Goal: Task Accomplishment & Management: Manage account settings

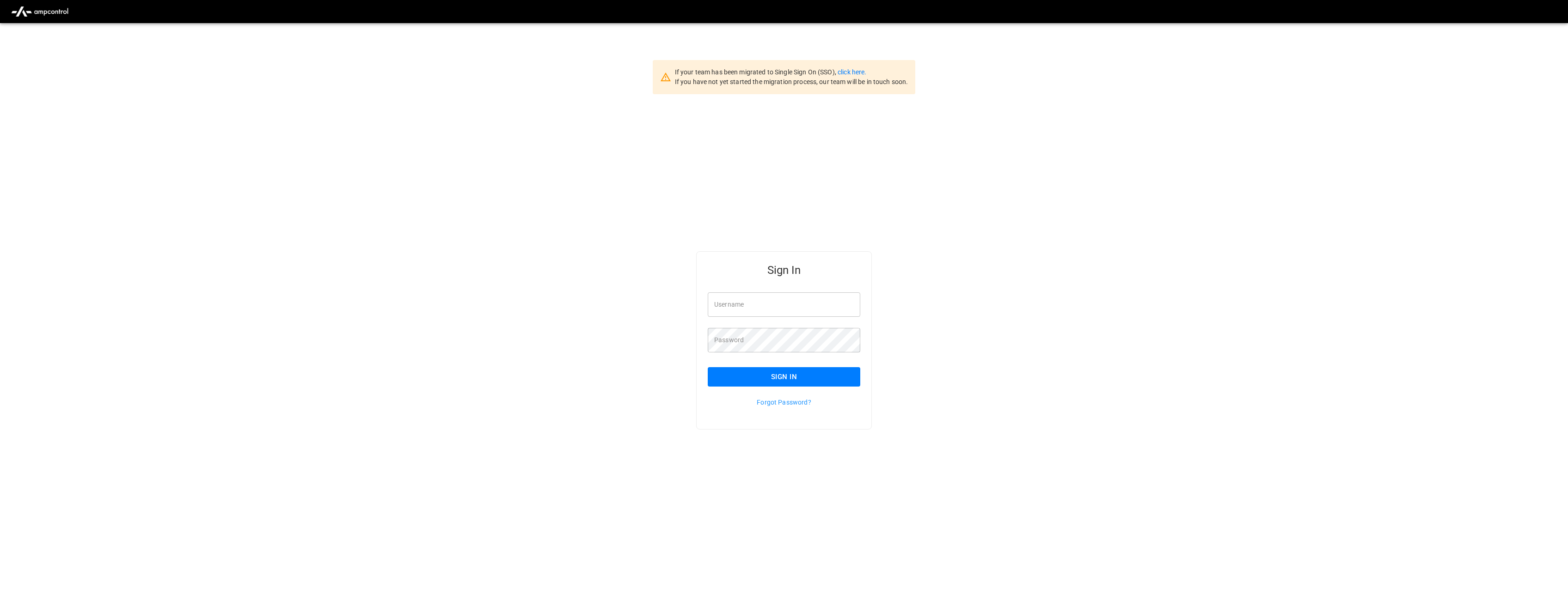
click at [769, 305] on input "Username" at bounding box center [784, 305] width 153 height 24
type input "**********"
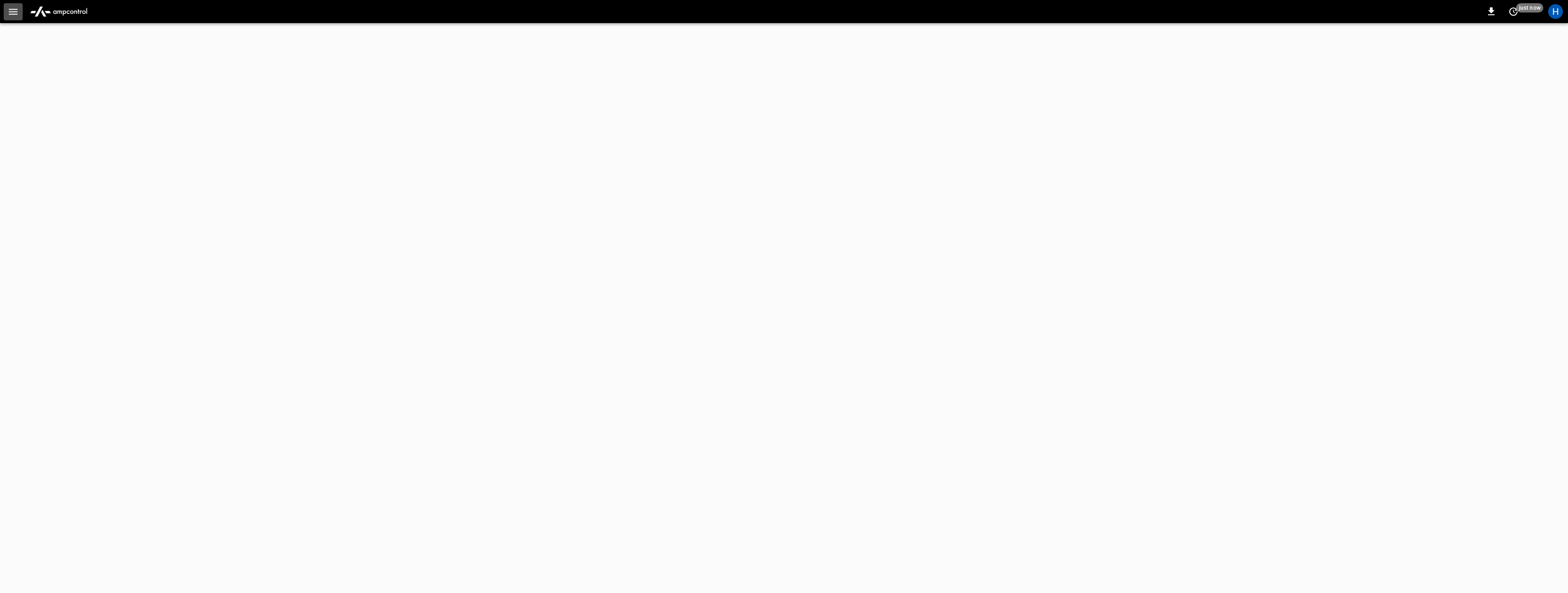
click at [9, 13] on icon "button" at bounding box center [13, 12] width 12 height 12
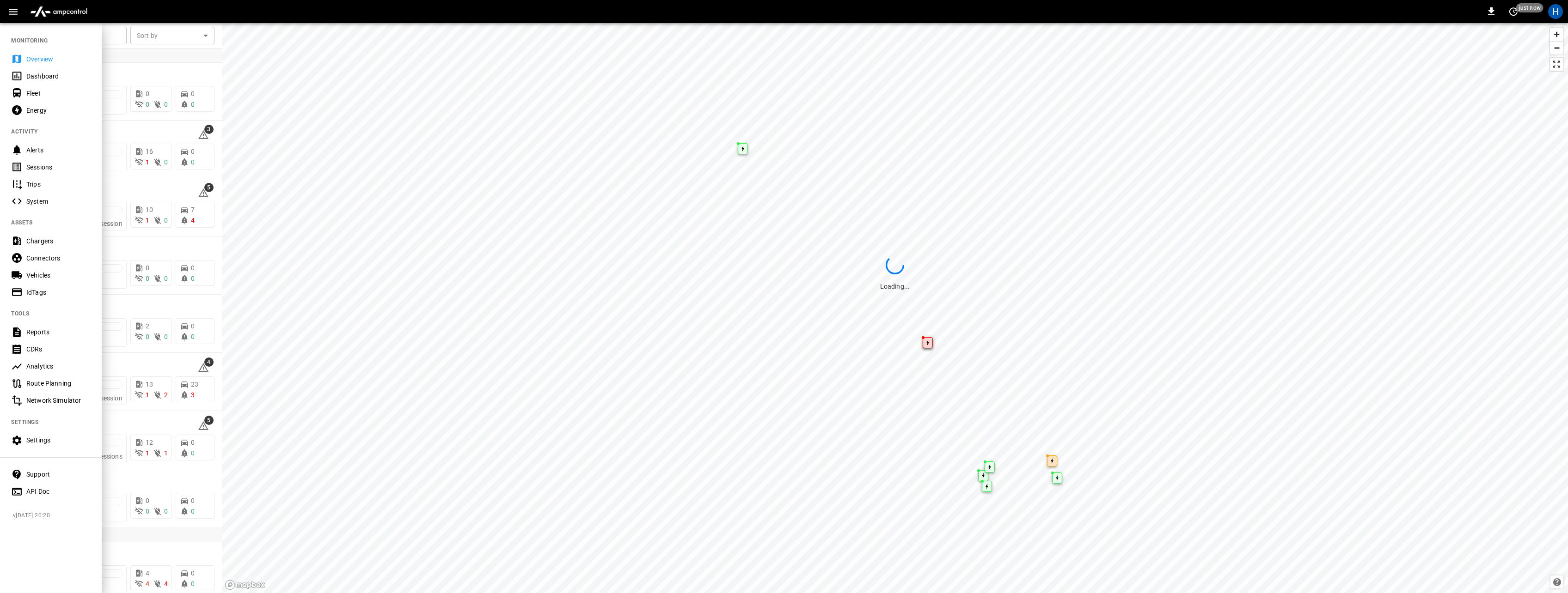
click at [26, 108] on div "Energy" at bounding box center [58, 110] width 65 height 9
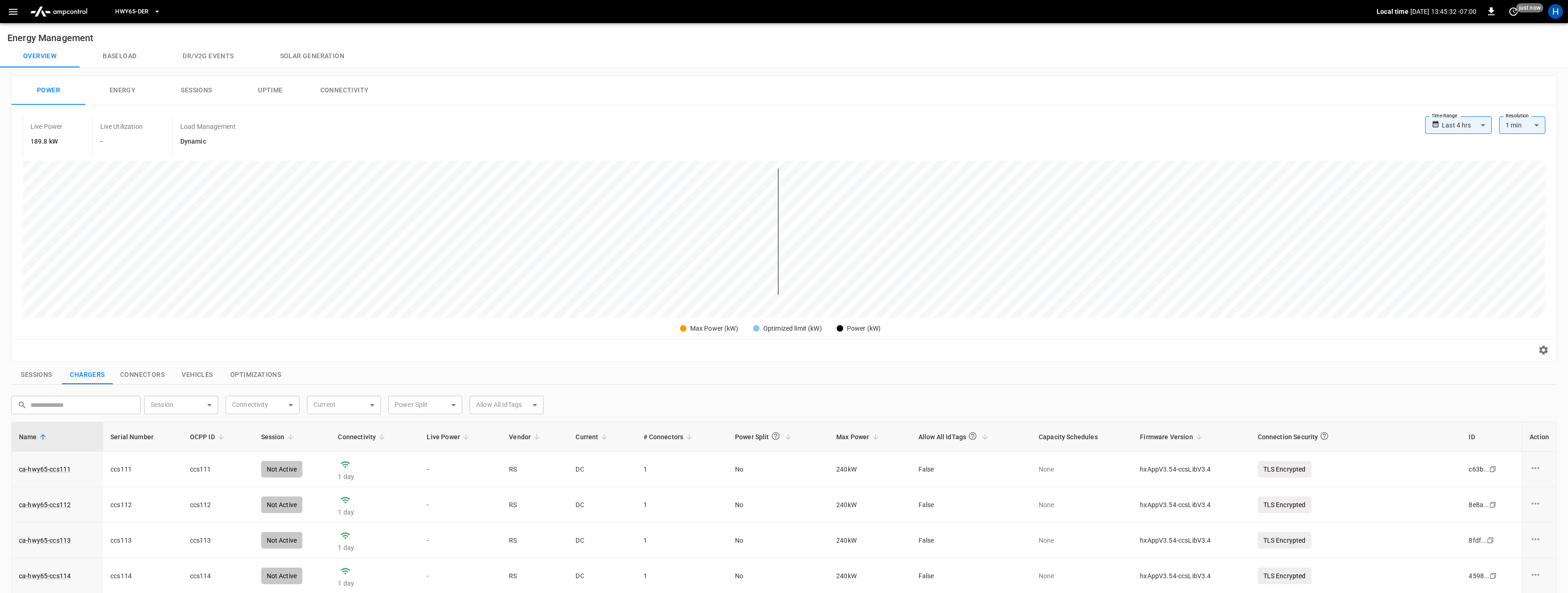
click at [16, 8] on icon "button" at bounding box center [13, 12] width 12 height 12
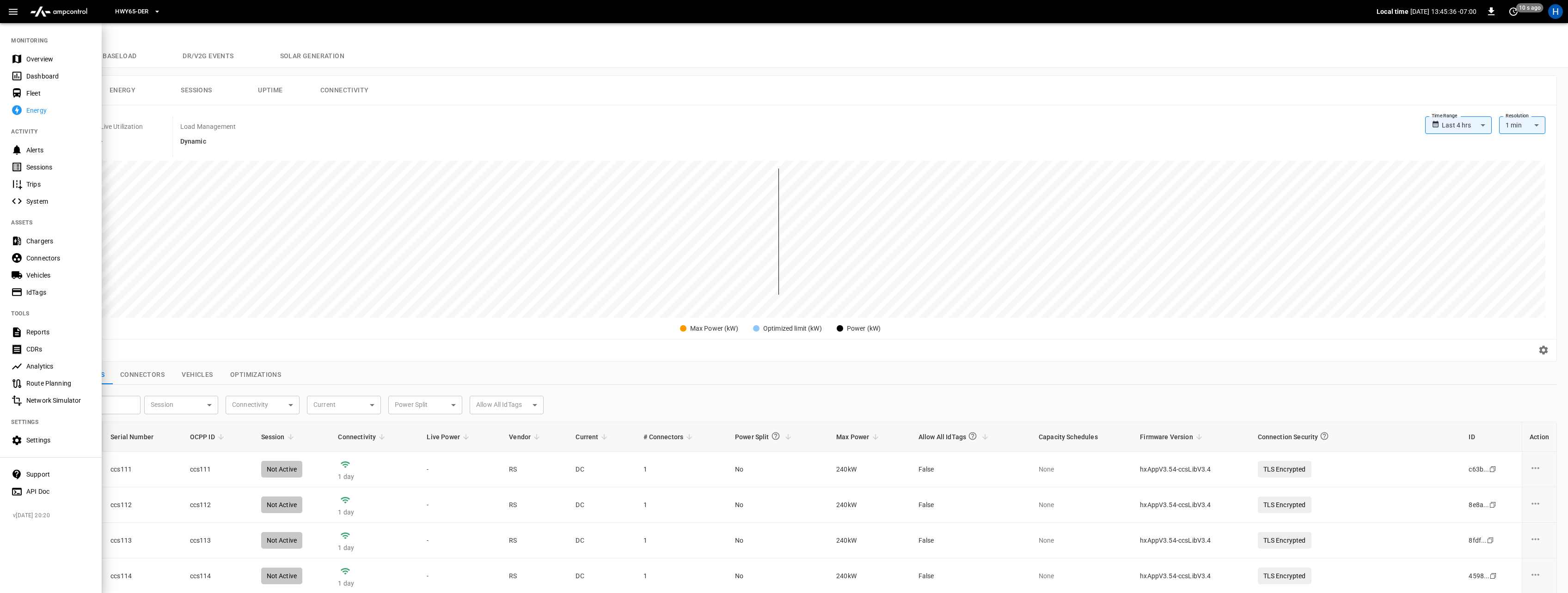
click at [39, 440] on div "Settings" at bounding box center [58, 440] width 65 height 9
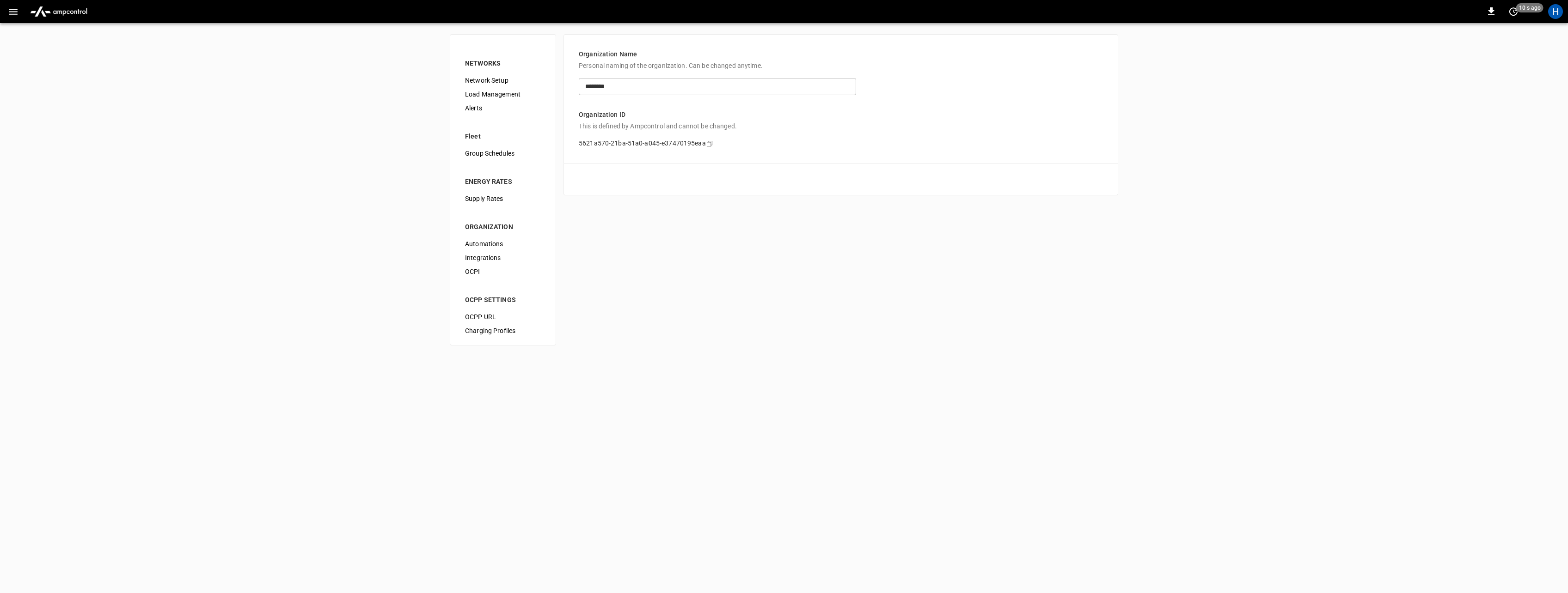
click at [491, 97] on span "Load Management" at bounding box center [503, 94] width 76 height 10
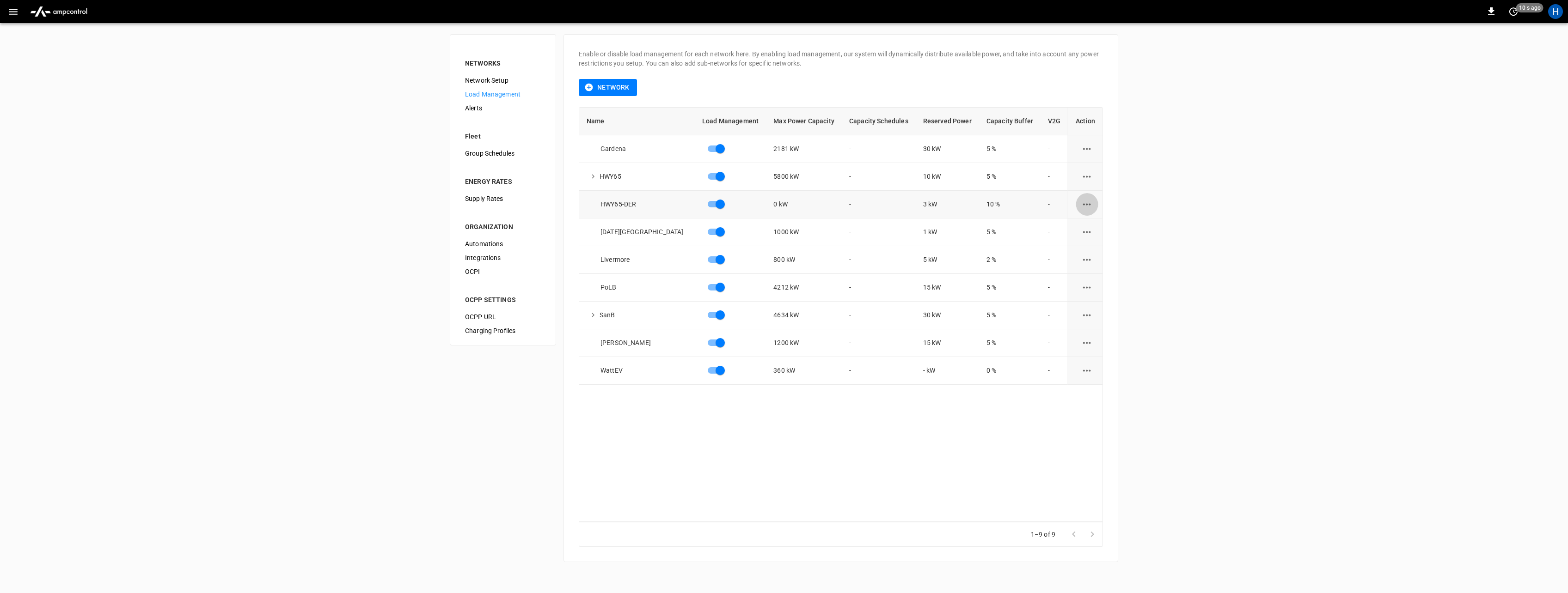
click at [1087, 204] on icon "load management options" at bounding box center [1087, 204] width 12 height 12
click at [1083, 231] on li "Edit" at bounding box center [1104, 227] width 66 height 15
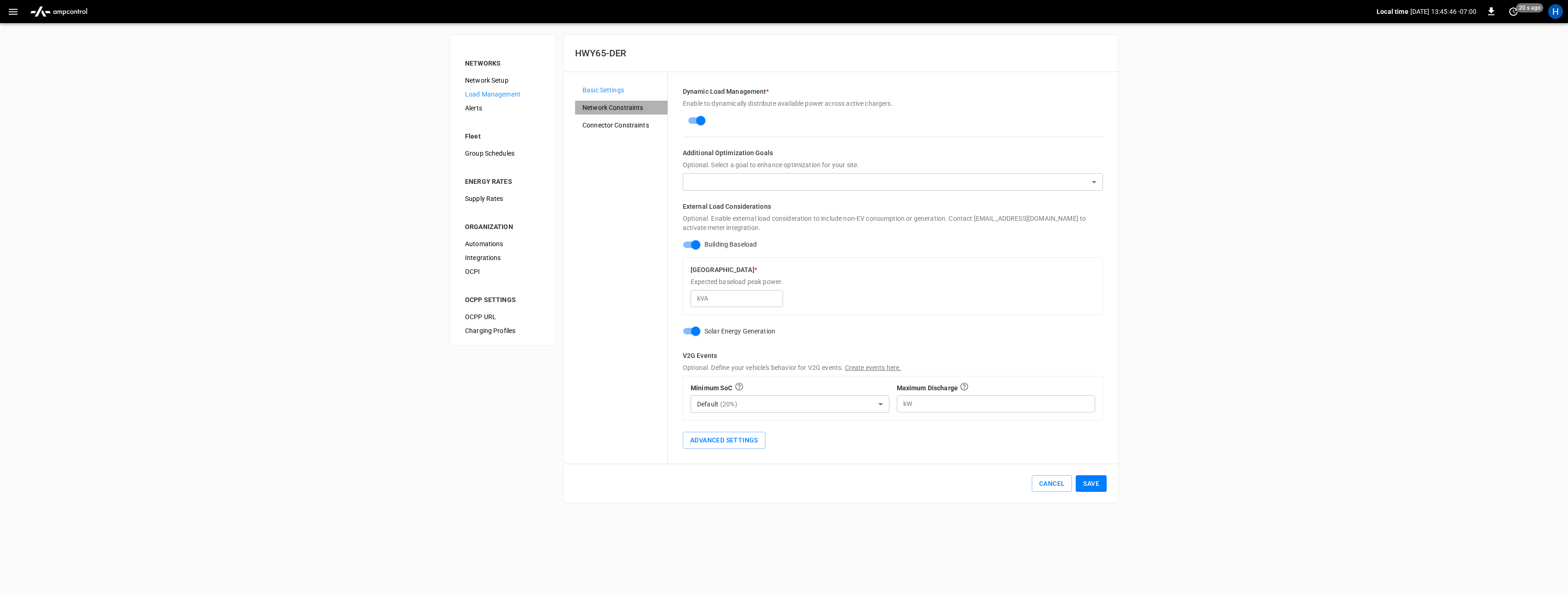
click at [623, 105] on span "Network Constraints" at bounding box center [621, 108] width 78 height 10
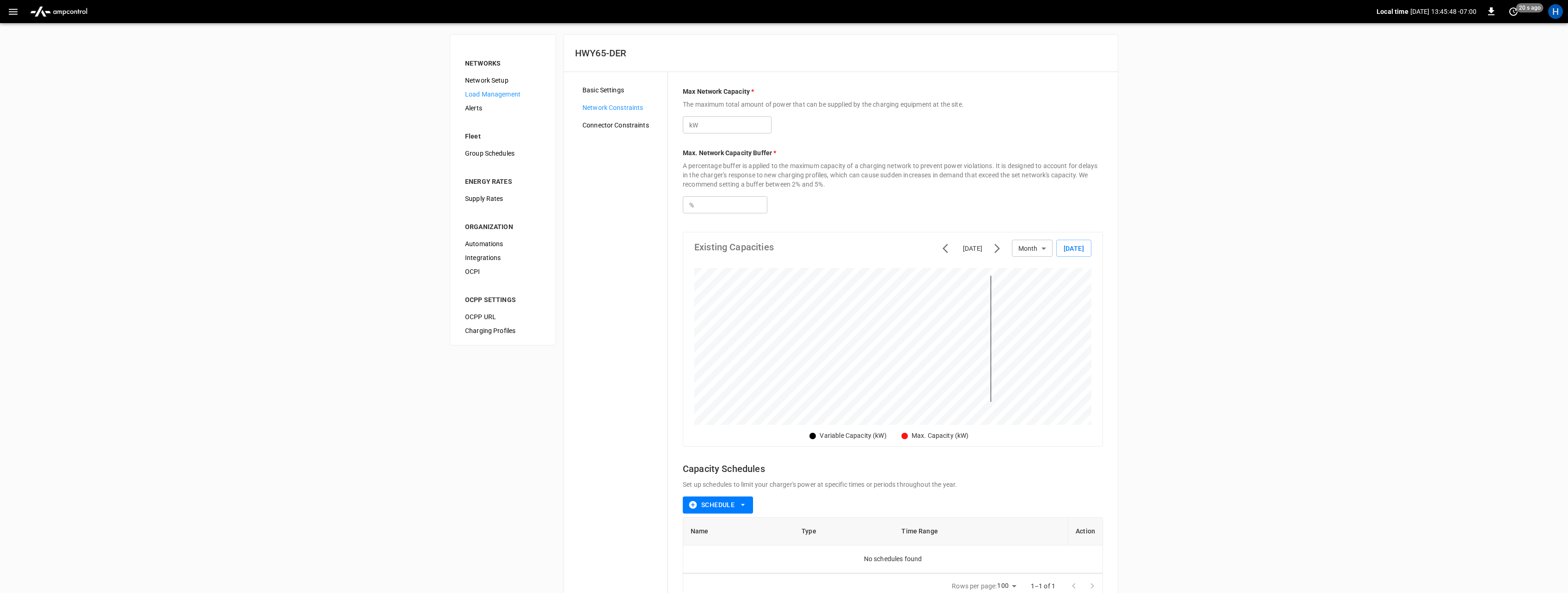
click at [617, 131] on div "Connector Constraints" at bounding box center [621, 125] width 93 height 14
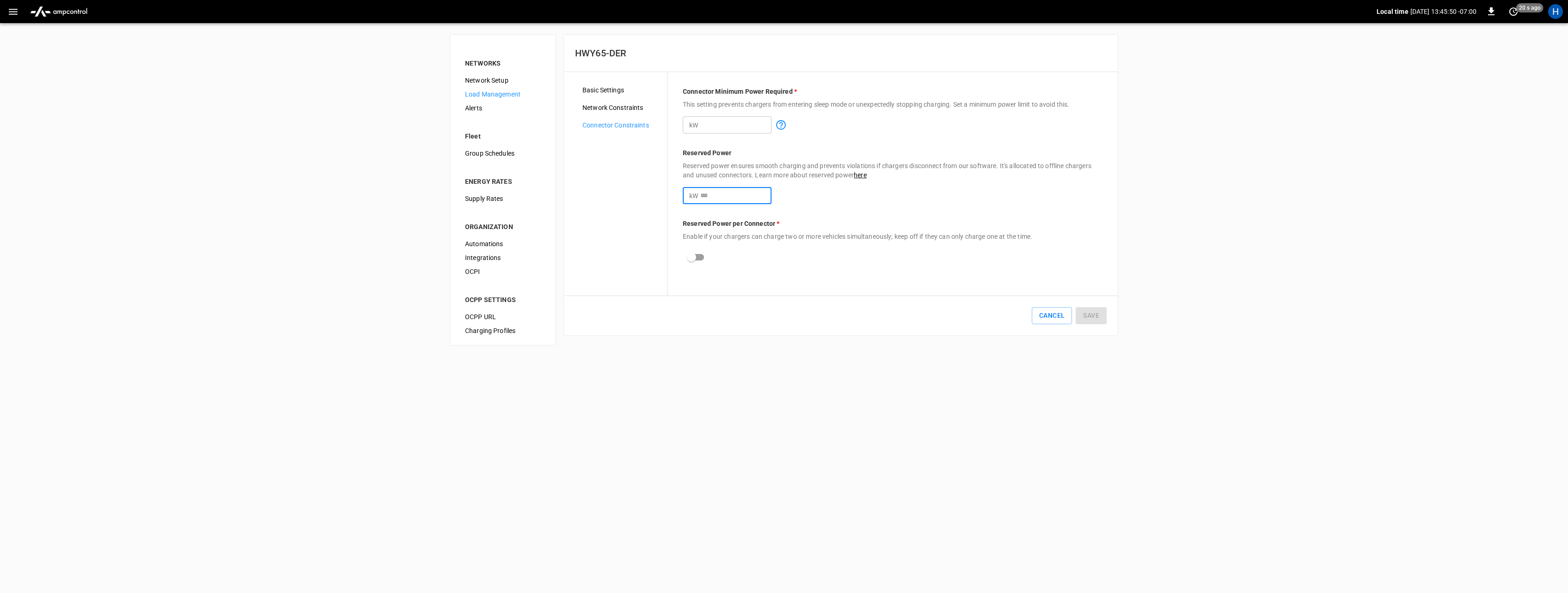
drag, startPoint x: 708, startPoint y: 198, endPoint x: 662, endPoint y: 197, distance: 46.0
click at [662, 197] on div "Basic Settings Network Constraints Connector Constraints Connector Minimum Powe…" at bounding box center [841, 184] width 554 height 224
click at [785, 126] on icon at bounding box center [781, 125] width 12 height 12
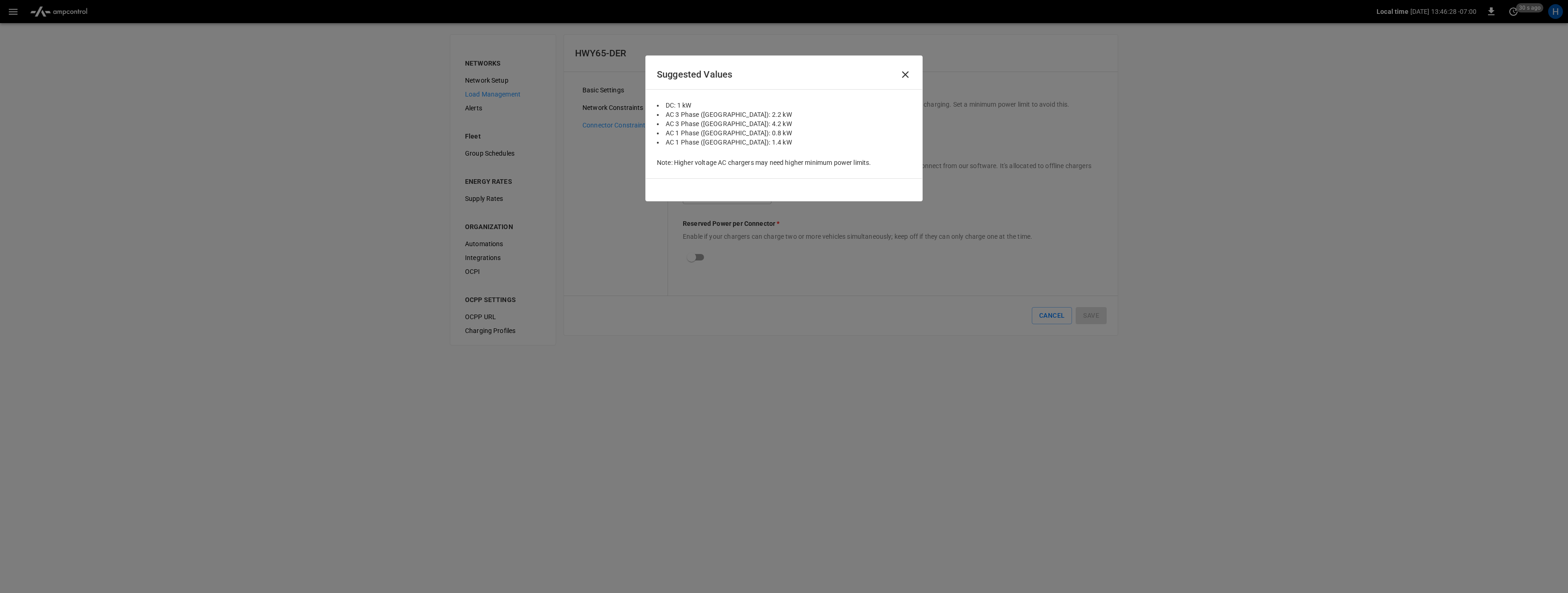
click at [902, 77] on icon at bounding box center [905, 74] width 12 height 12
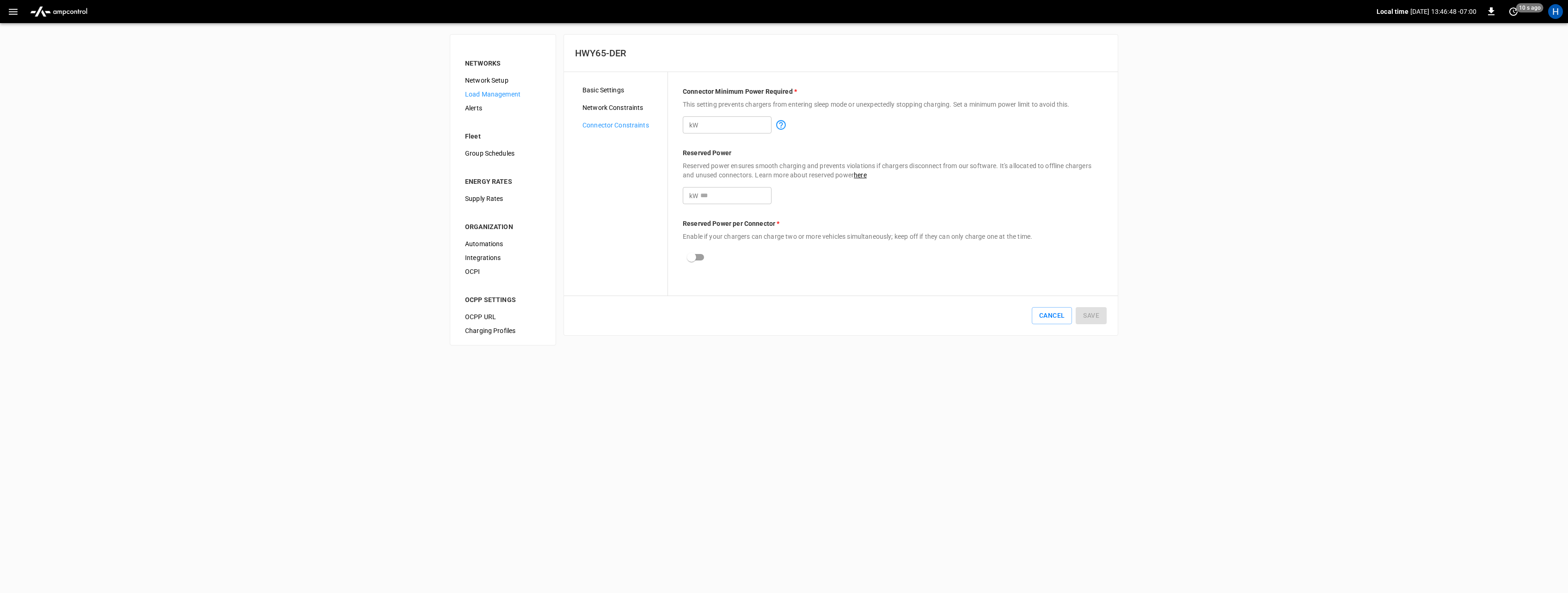
click at [861, 173] on link "here" at bounding box center [860, 175] width 13 height 7
